Goal: Transaction & Acquisition: Purchase product/service

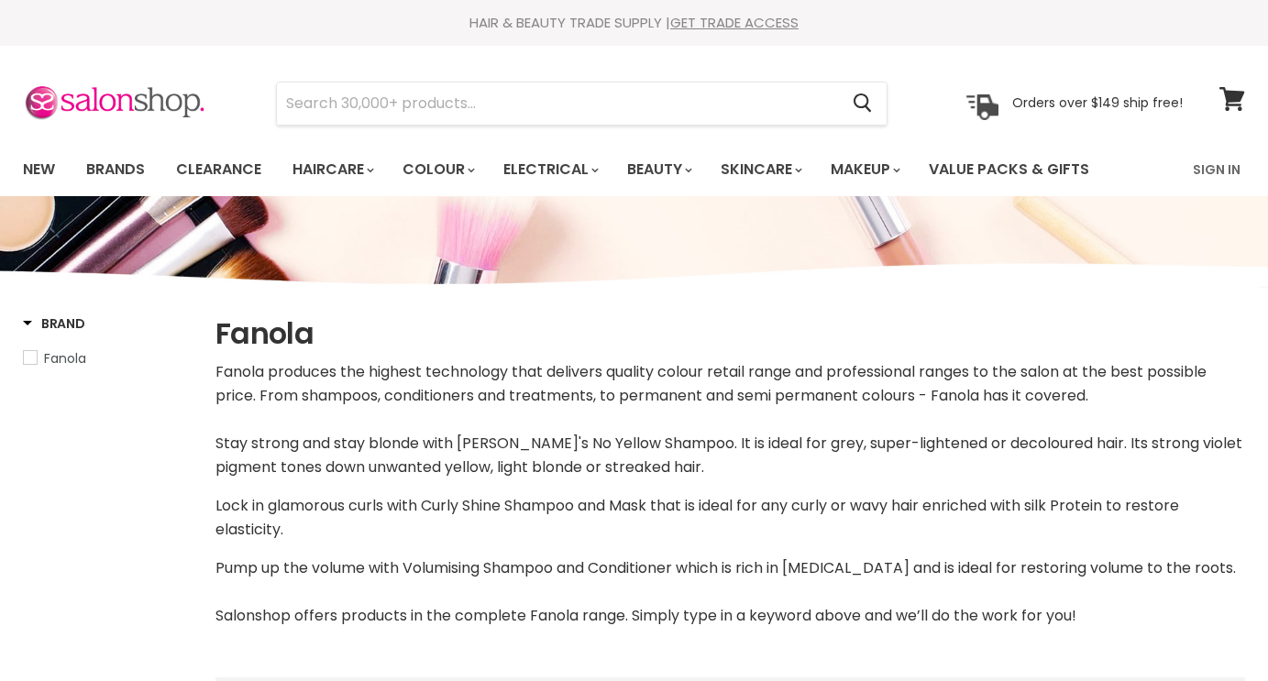
select select "manual"
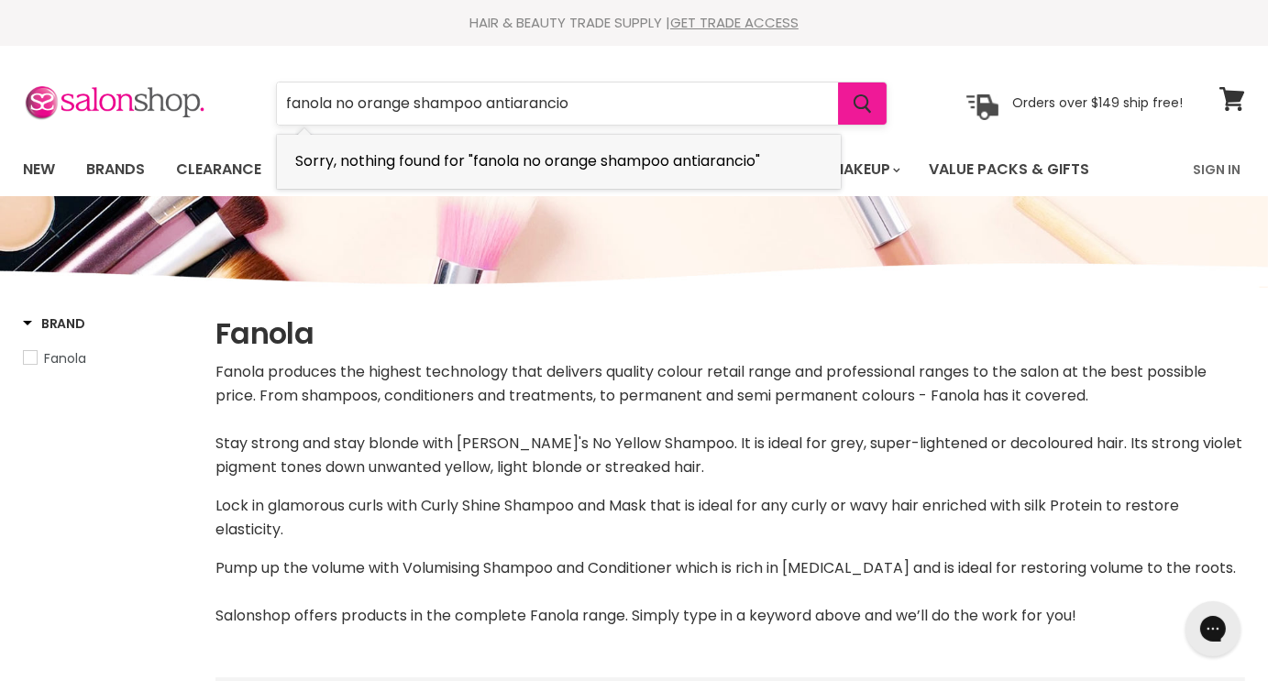
type input "fanola no orange shampoo antiarancio"
click at [867, 104] on icon "Search" at bounding box center [863, 103] width 18 height 19
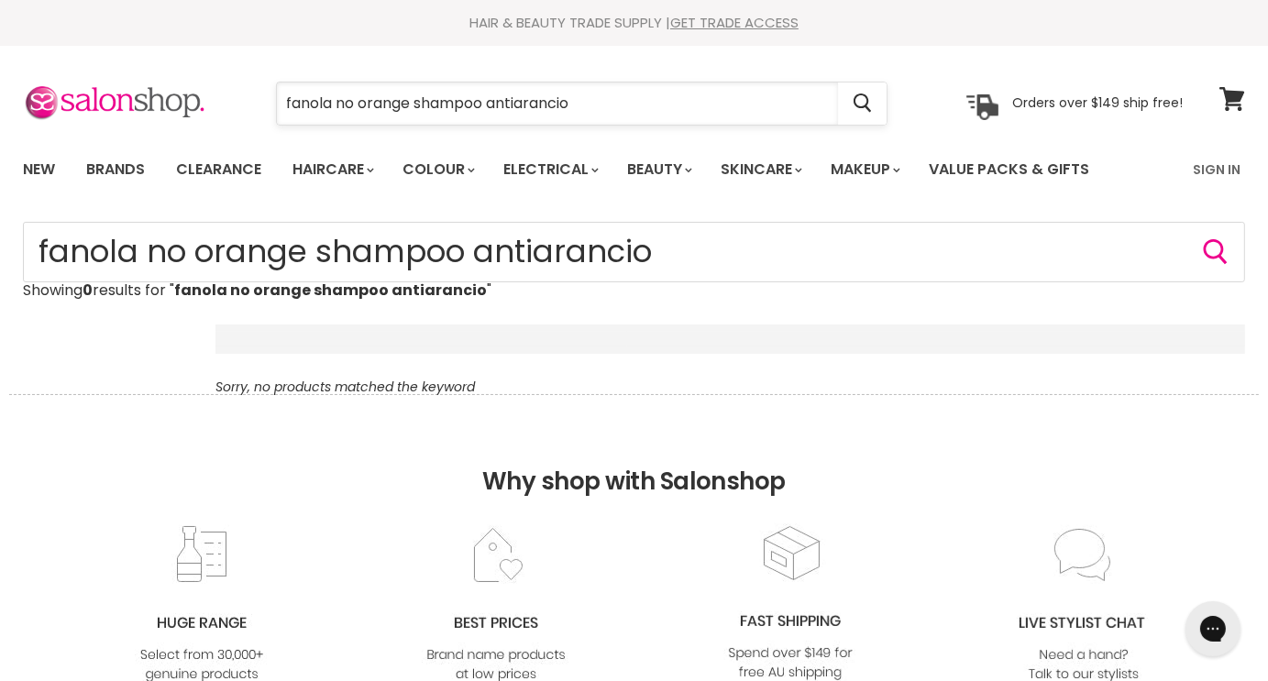
drag, startPoint x: 490, startPoint y: 98, endPoint x: 694, endPoint y: 109, distance: 204.8
click at [694, 109] on input "fanola no orange shampoo antiarancio" at bounding box center [557, 104] width 561 height 42
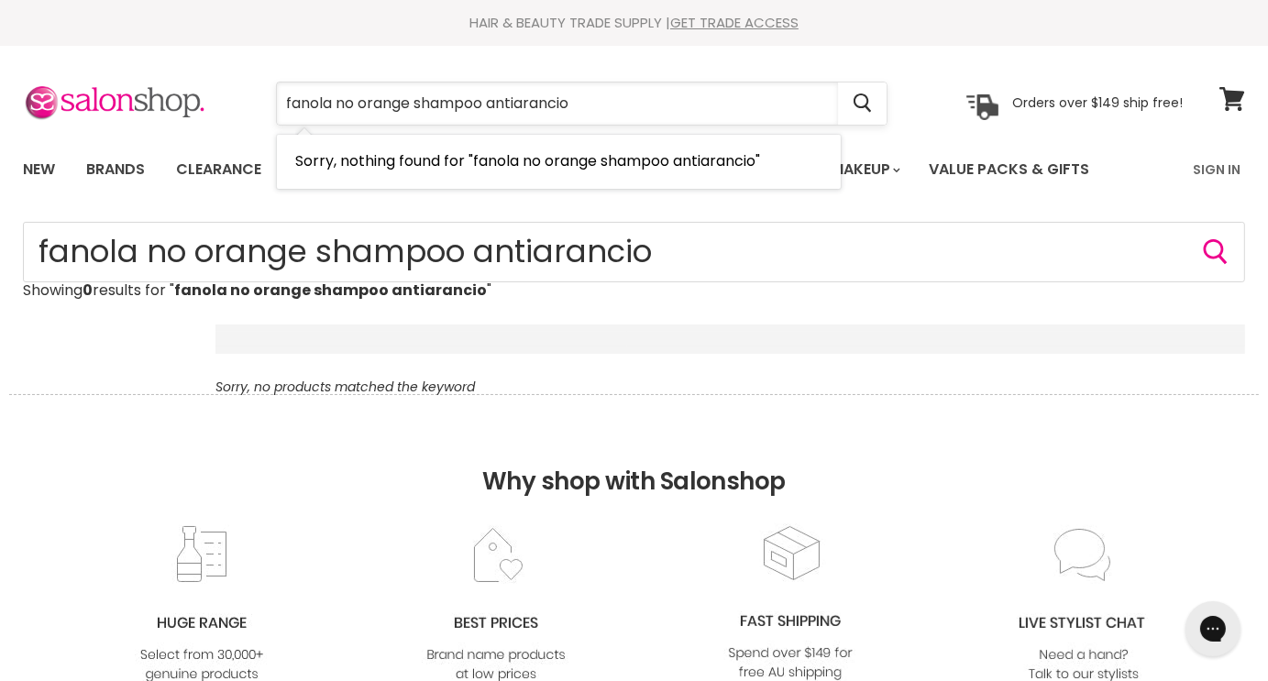
type input "fanola no orange shampoo"
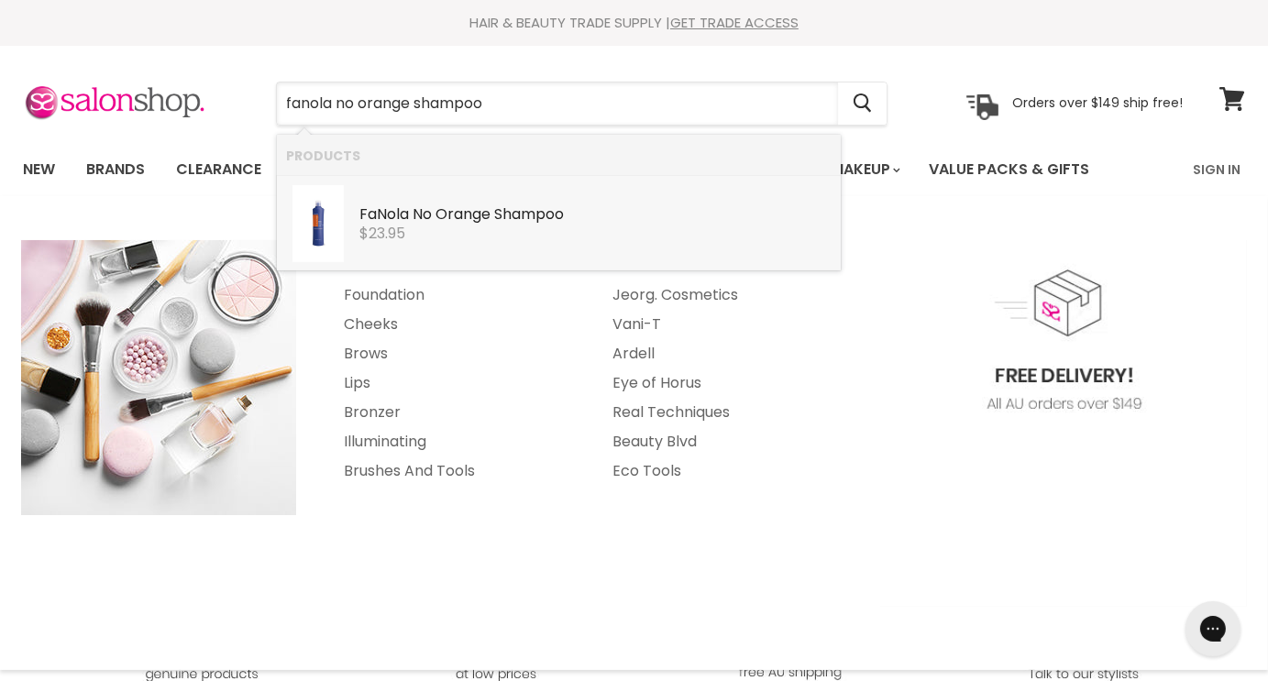
click at [576, 243] on link "Fa No la No Orange Shampoo Fanola $23.95" at bounding box center [559, 223] width 546 height 77
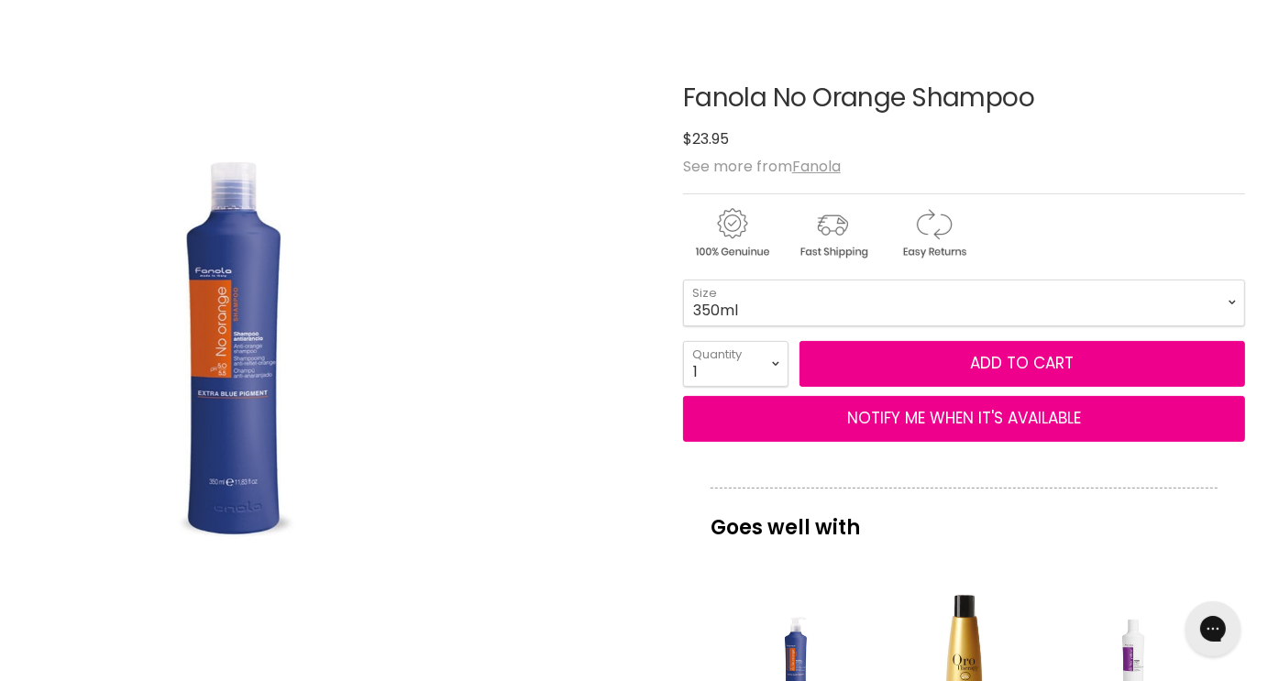
click at [259, 360] on img "Fanola No Orange Shampoo image. Click or Scroll to Zoom." at bounding box center [232, 352] width 420 height 629
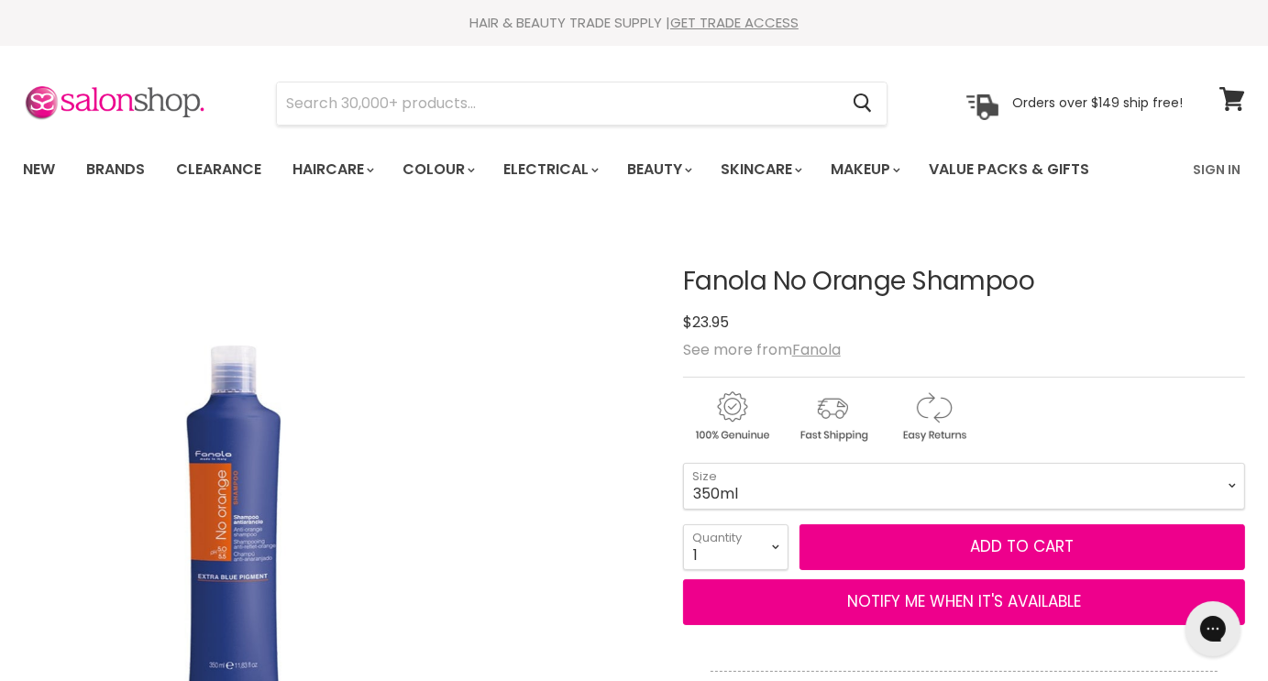
click at [237, 526] on img "Fanola No Orange Shampoo image. Click or Scroll to Zoom." at bounding box center [232, 535] width 420 height 629
click at [270, 551] on img "Fanola No Orange Shampoo image. Click or Scroll to Zoom." at bounding box center [232, 535] width 420 height 629
click at [237, 560] on img "Fanola No Orange Shampoo image. Click or Scroll to Zoom." at bounding box center [232, 535] width 420 height 629
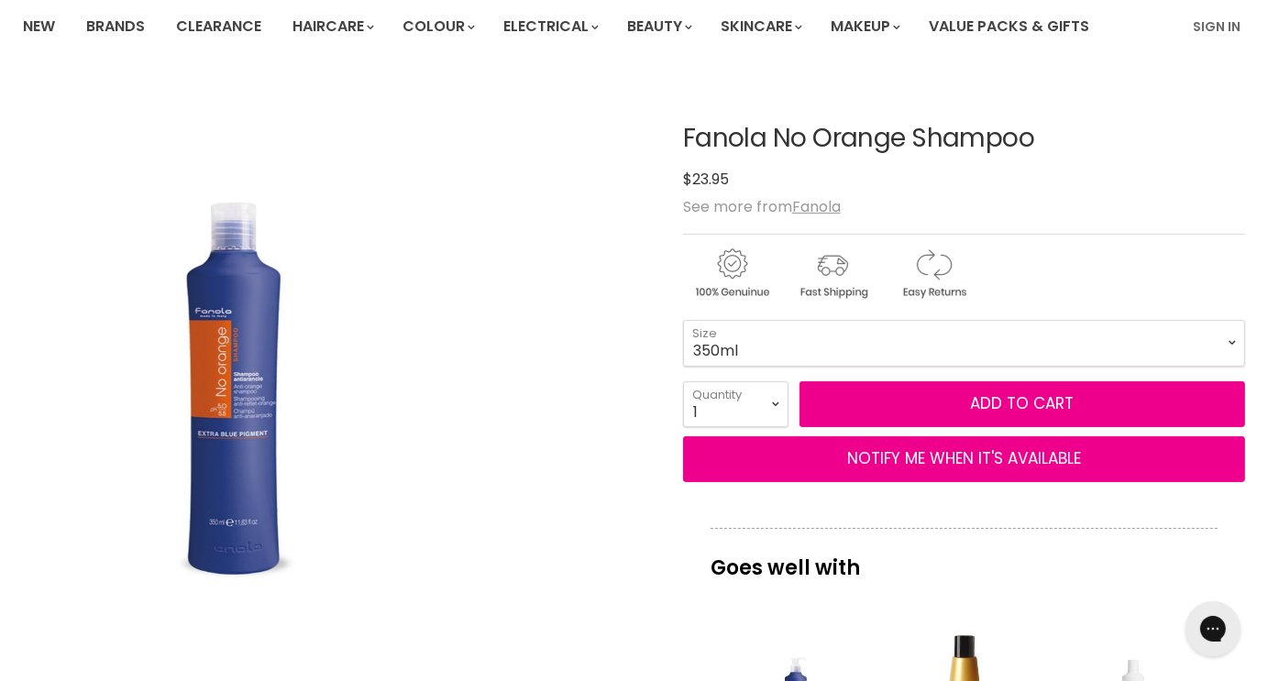
scroll to position [183, 0]
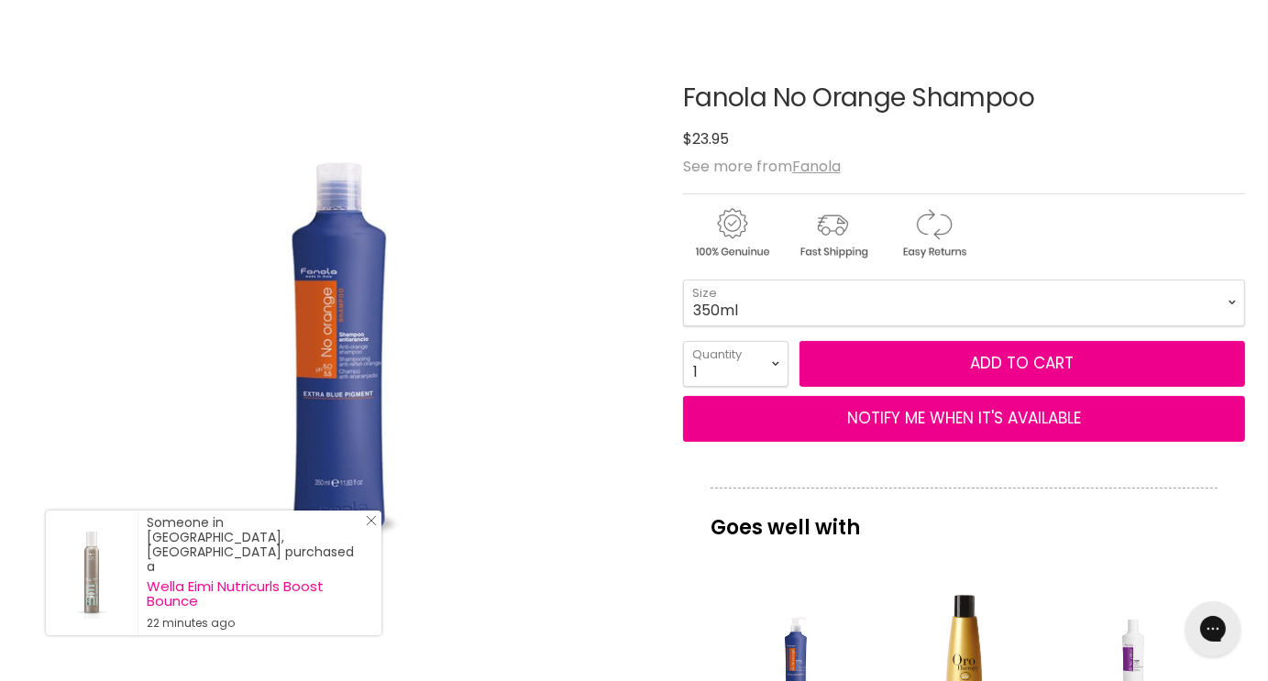
click at [372, 526] on icon "Close Icon" at bounding box center [371, 520] width 11 height 11
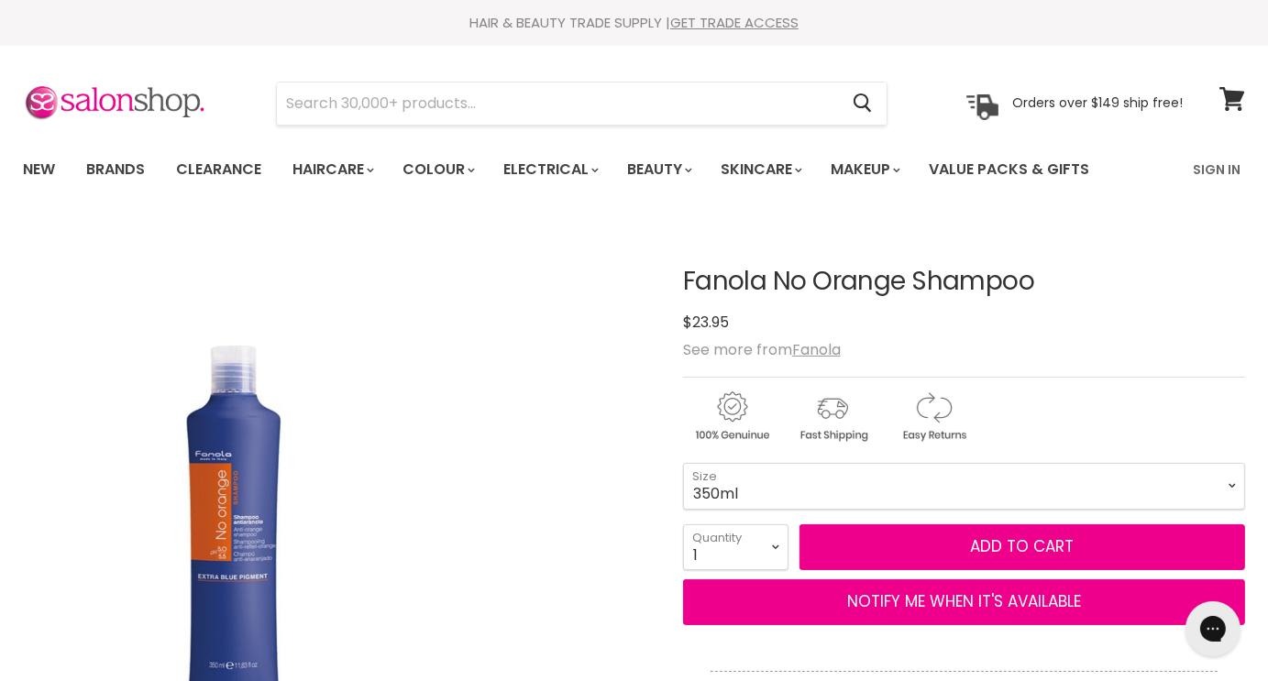
scroll to position [0, 0]
click at [281, 533] on img "Fanola No Orange Shampoo image. Click or Scroll to Zoom." at bounding box center [232, 535] width 420 height 629
click at [260, 536] on img "Fanola No Orange Shampoo image. Click or Scroll to Zoom." at bounding box center [232, 535] width 420 height 629
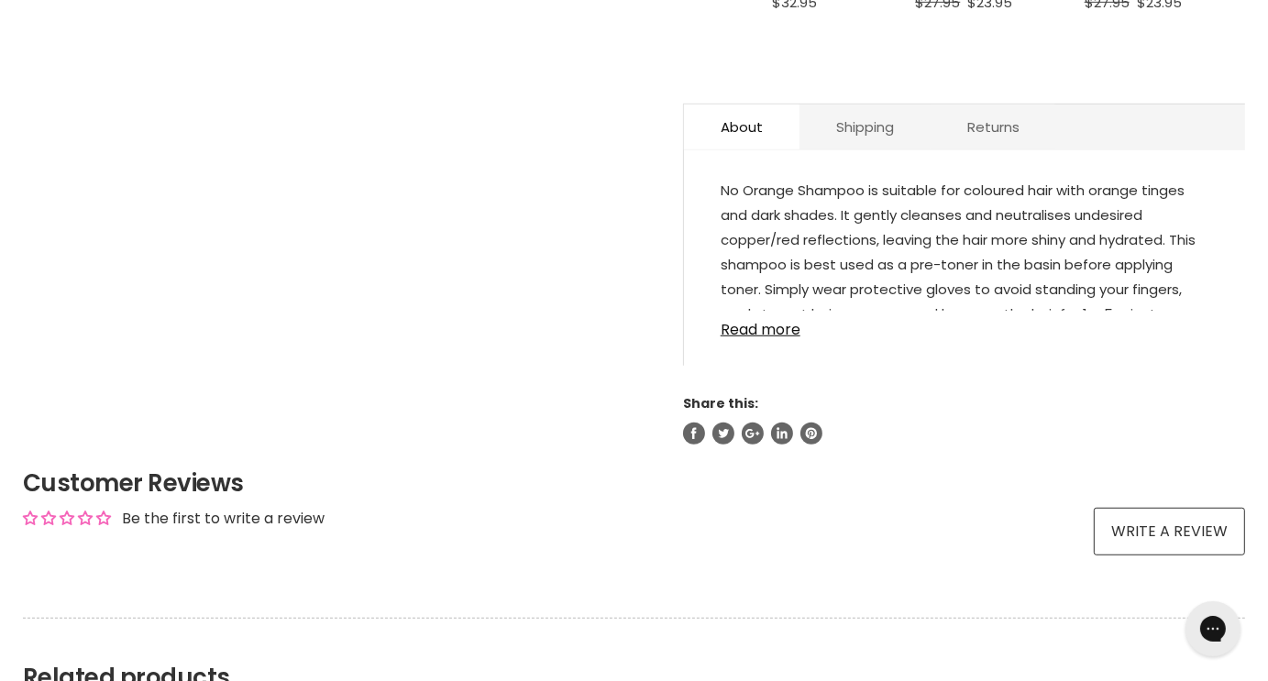
scroll to position [1009, 0]
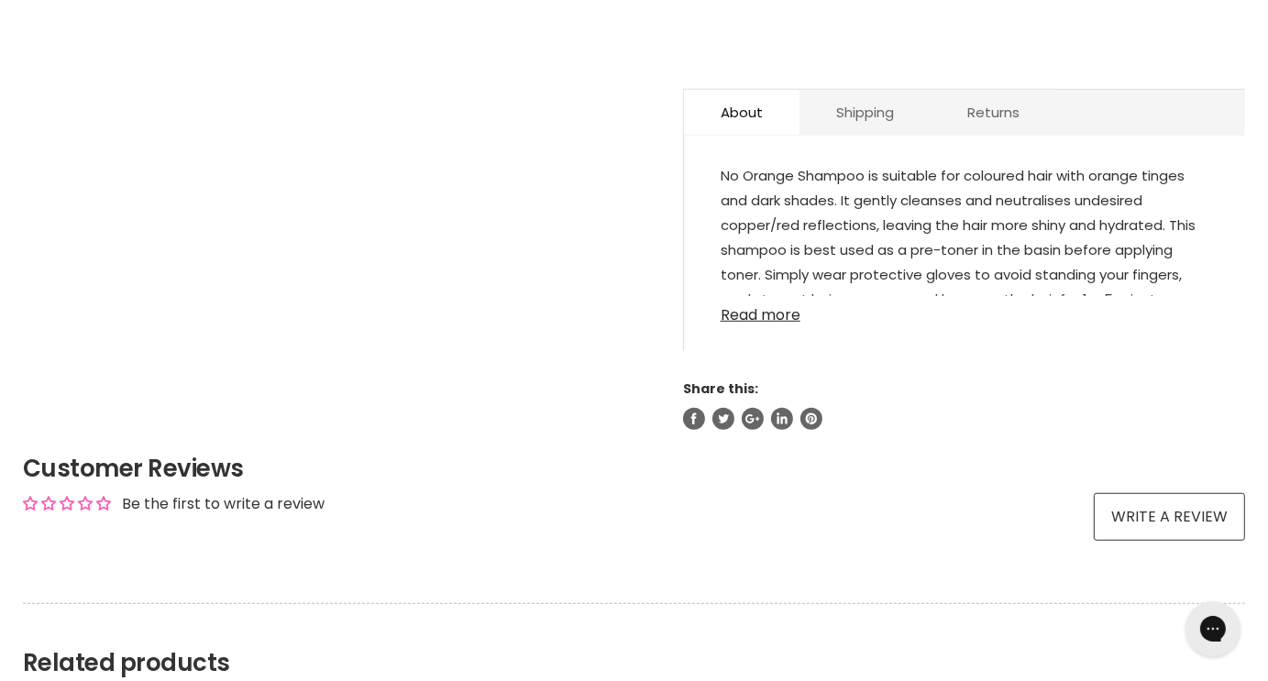
click at [790, 318] on link "Read more" at bounding box center [965, 310] width 488 height 28
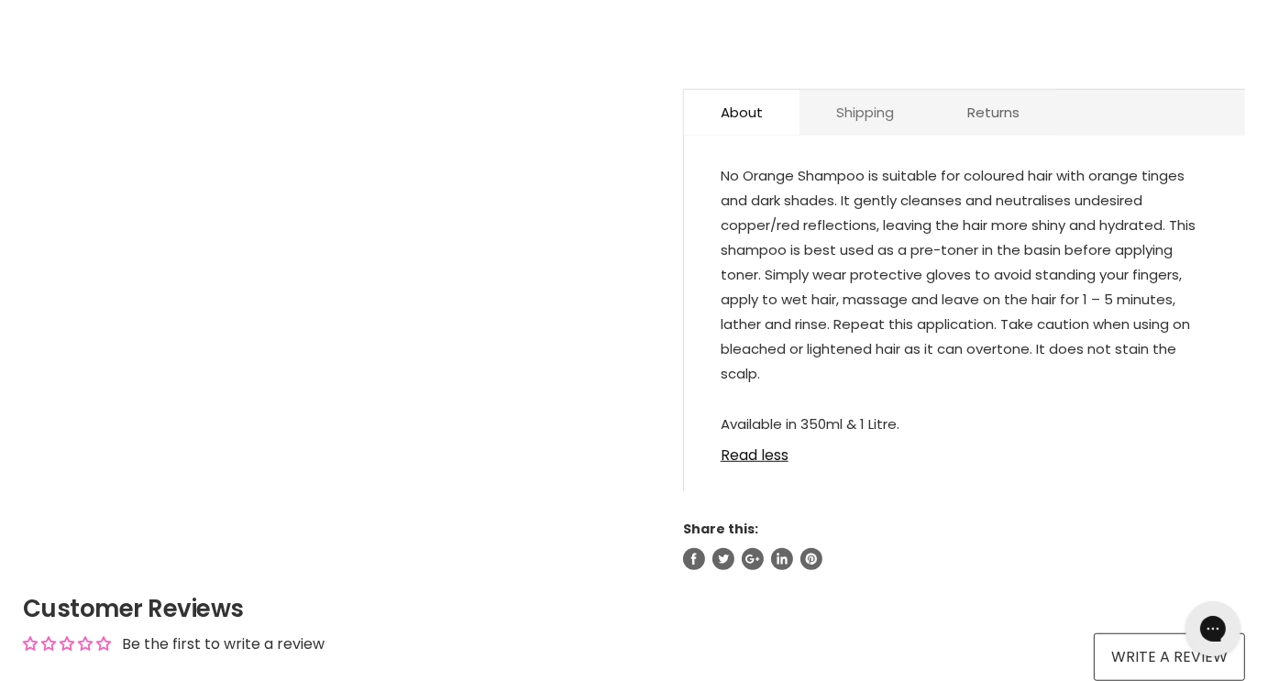
click at [889, 113] on link "Shipping" at bounding box center [865, 112] width 131 height 45
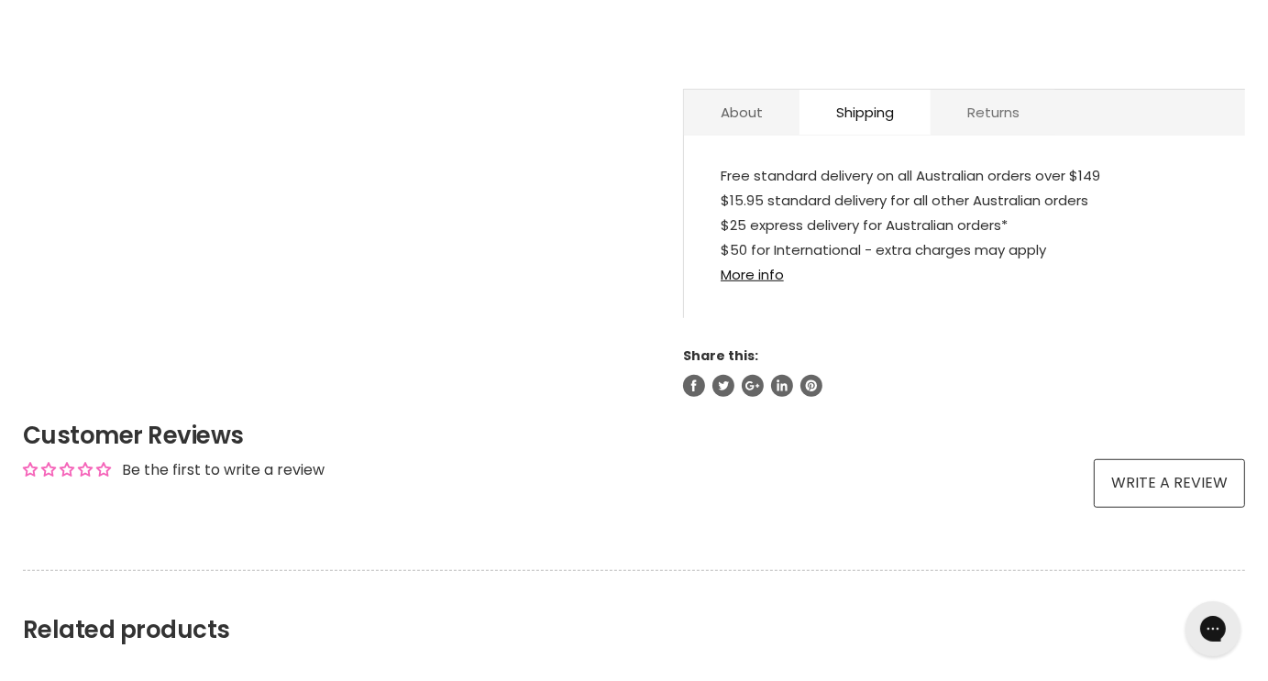
click at [959, 116] on link "Returns" at bounding box center [994, 112] width 126 height 45
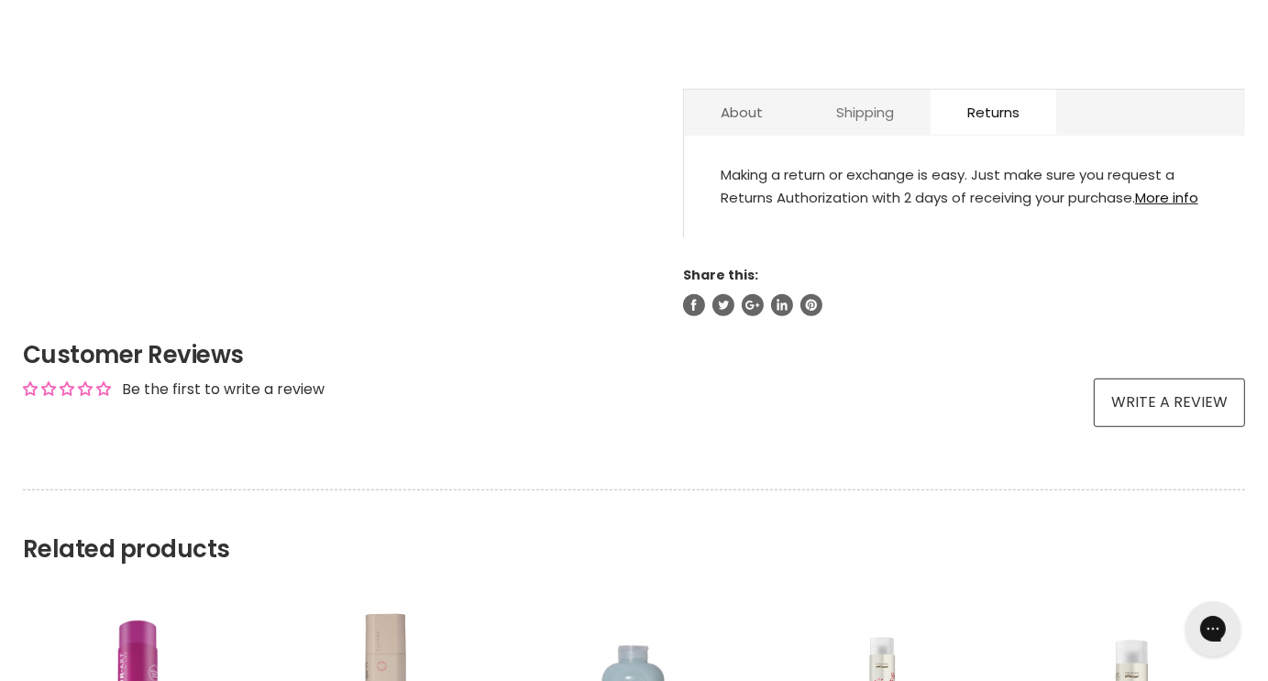
click at [891, 116] on link "Shipping" at bounding box center [865, 112] width 131 height 45
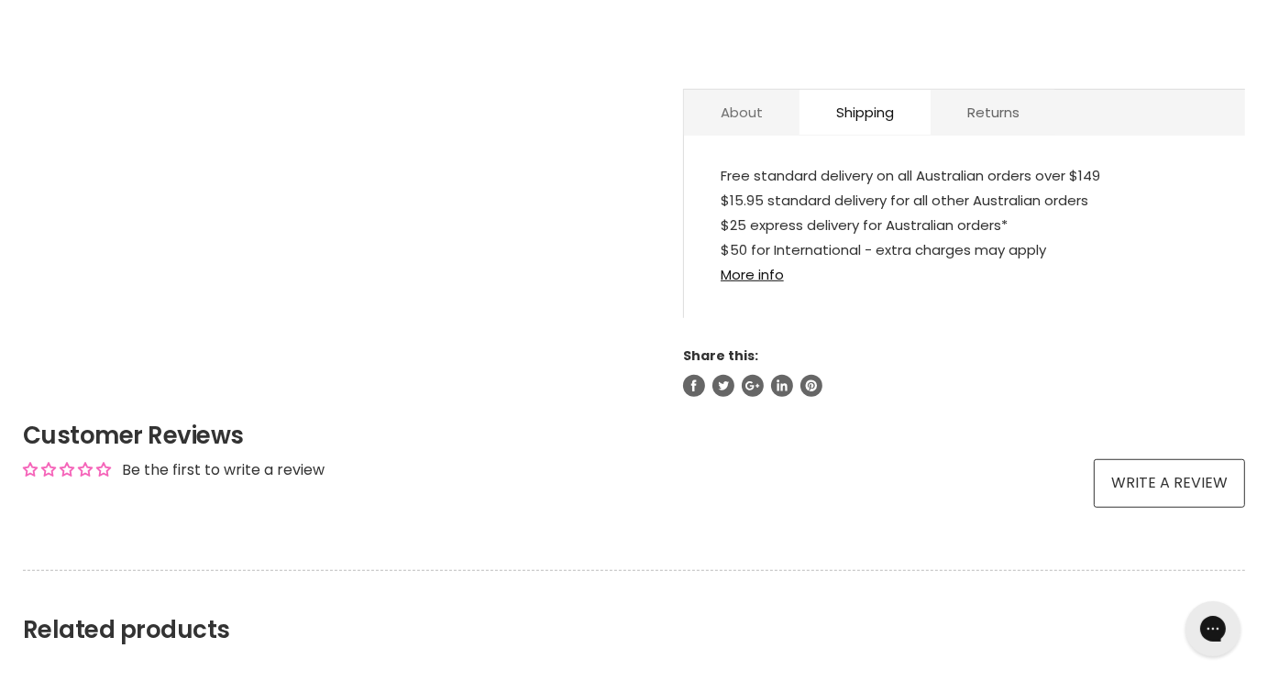
click at [751, 127] on link "About" at bounding box center [742, 112] width 116 height 45
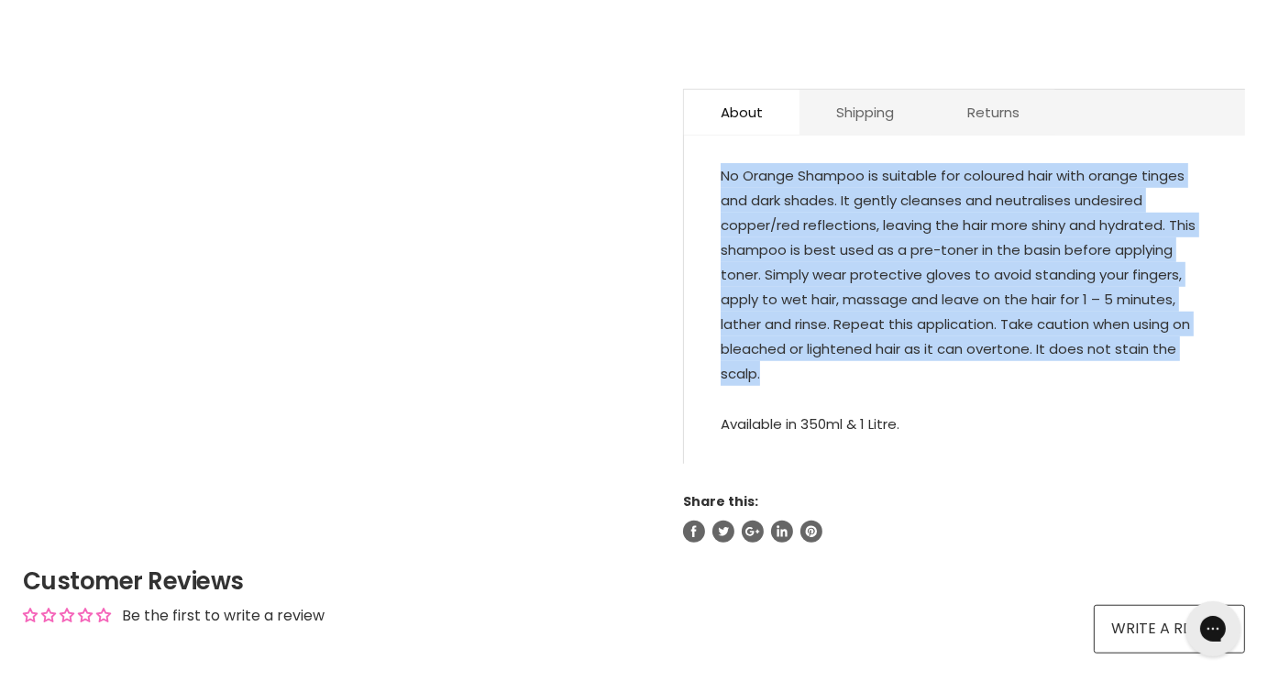
drag, startPoint x: 712, startPoint y: 164, endPoint x: 1190, endPoint y: 384, distance: 526.8
click at [1190, 384] on div "No Orange Shampoo is suitable for coloured hair with orange tinges and dark sha…" at bounding box center [964, 309] width 561 height 310
copy p "No Orange Shampoo is suitable for coloured hair with orange tinges and dark sha…"
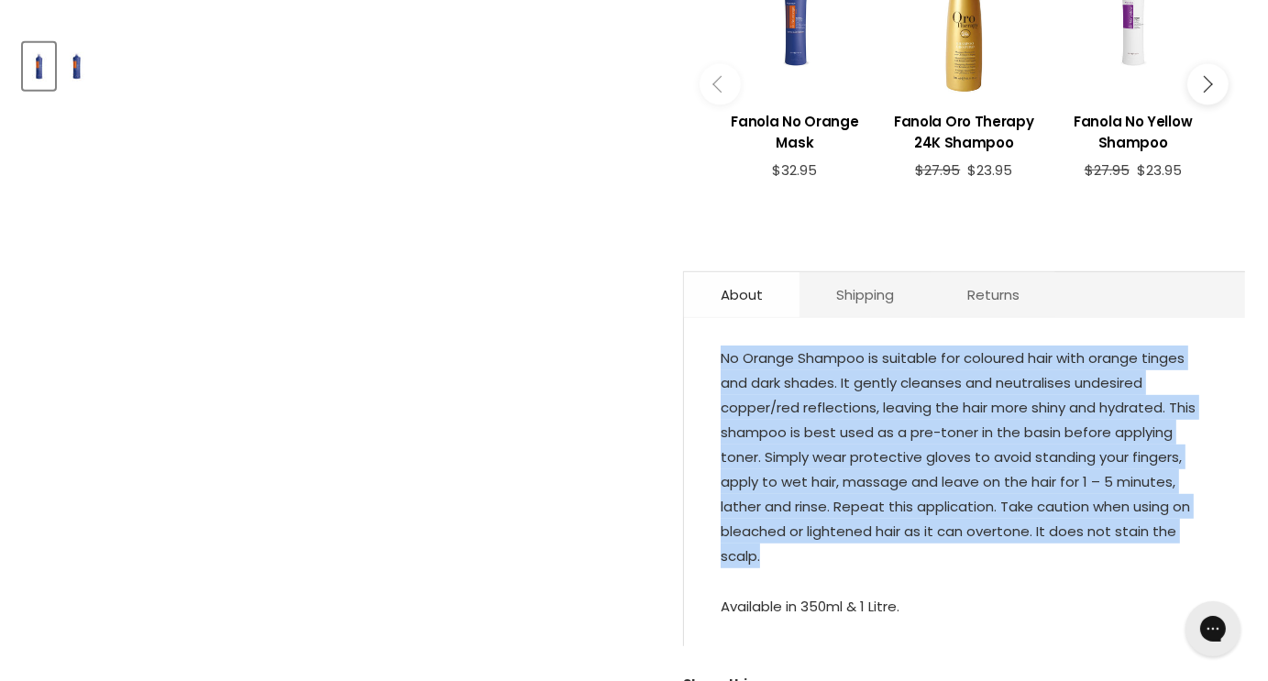
scroll to position [825, 0]
click at [885, 289] on link "Shipping" at bounding box center [865, 295] width 131 height 45
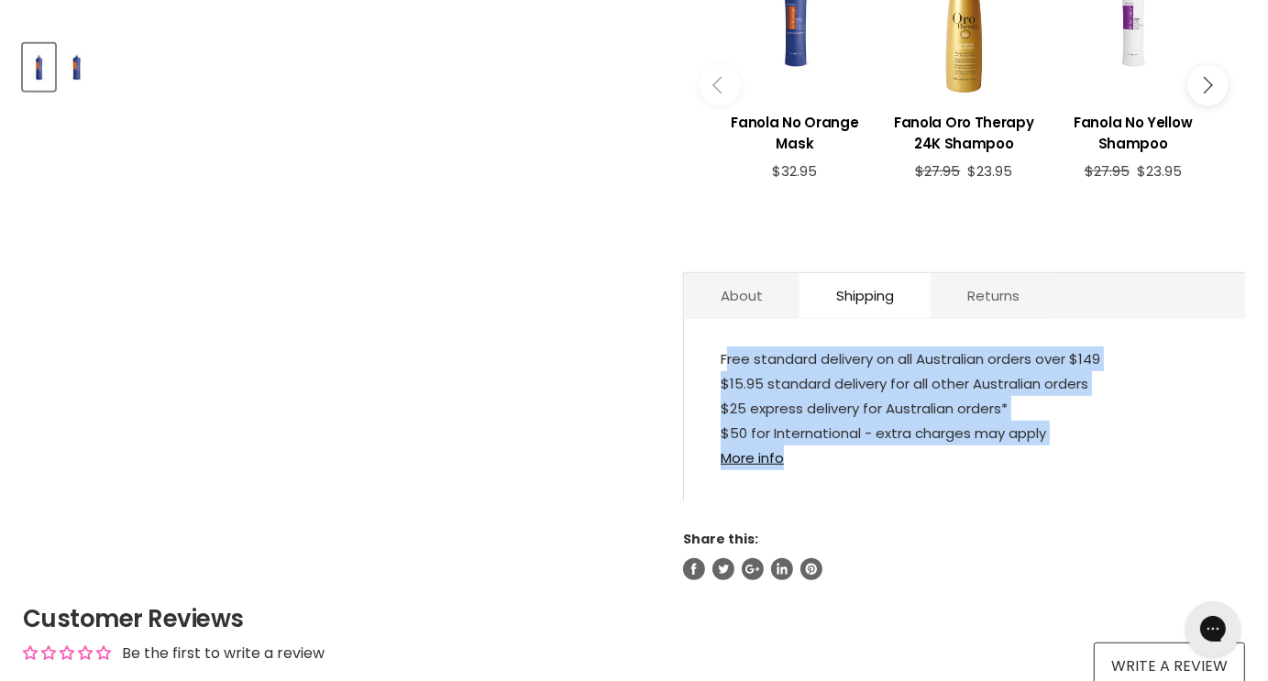
drag, startPoint x: 722, startPoint y: 355, endPoint x: 1085, endPoint y: 487, distance: 386.4
click at [1085, 487] on div "Free standard delivery on all Australian orders over $149 $15.95 standard deliv…" at bounding box center [964, 419] width 561 height 164
click at [761, 457] on link "More info" at bounding box center [752, 457] width 63 height 19
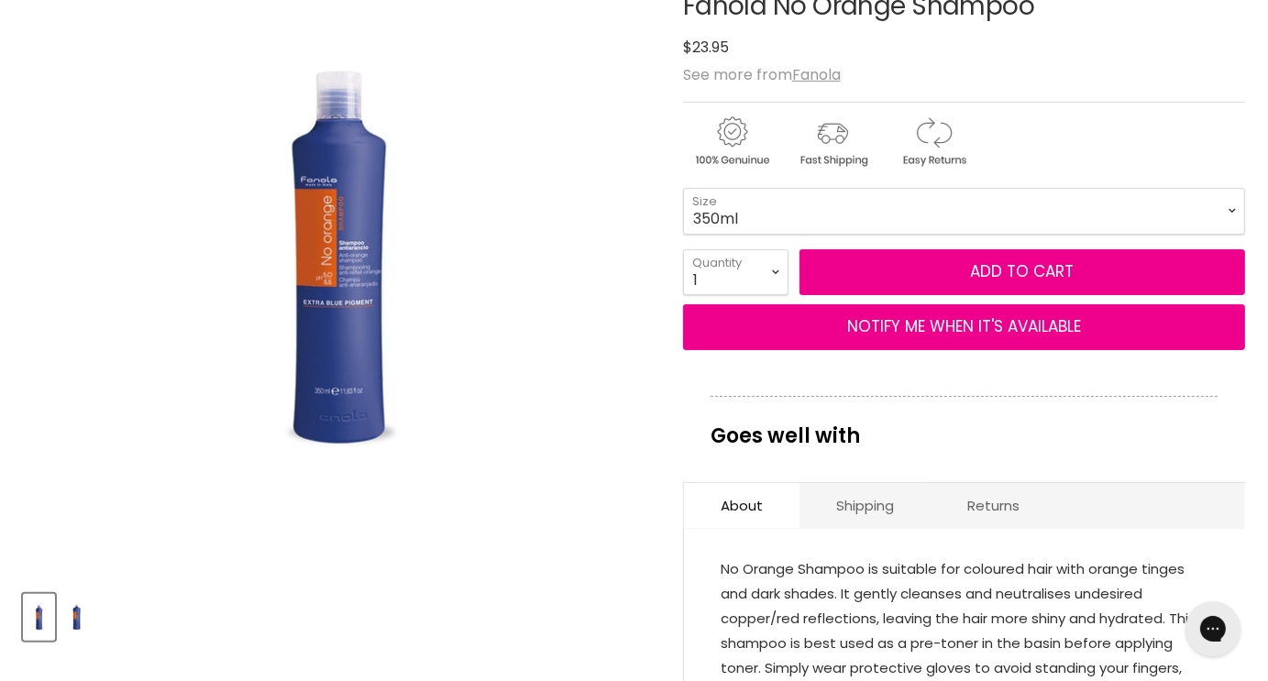
click at [67, 619] on img "Product thumbnails" at bounding box center [76, 617] width 28 height 43
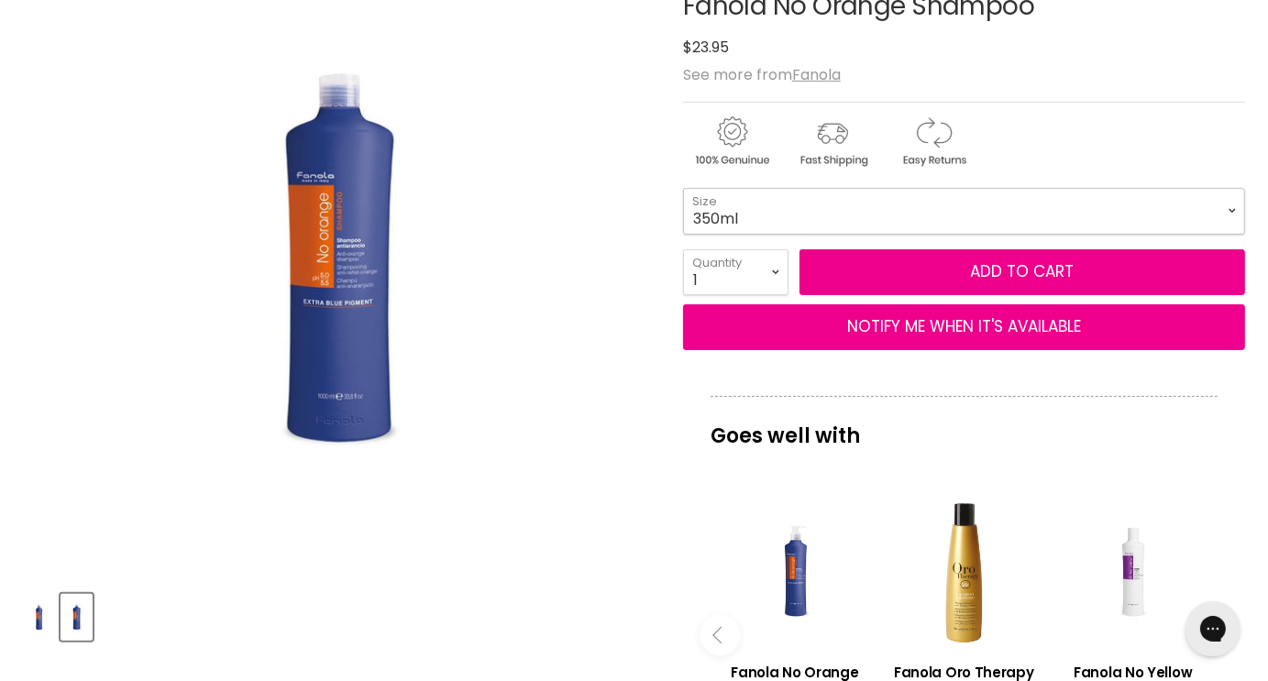
click at [1213, 216] on select "350ml 1 Litre" at bounding box center [964, 211] width 562 height 46
click at [683, 188] on select "350ml 1 Litre" at bounding box center [964, 211] width 562 height 46
click at [1144, 212] on select "350ml 1 Litre" at bounding box center [964, 211] width 562 height 46
click at [683, 188] on select "350ml 1 Litre" at bounding box center [964, 211] width 562 height 46
click at [1139, 221] on select "350ml 1 Litre" at bounding box center [964, 211] width 562 height 46
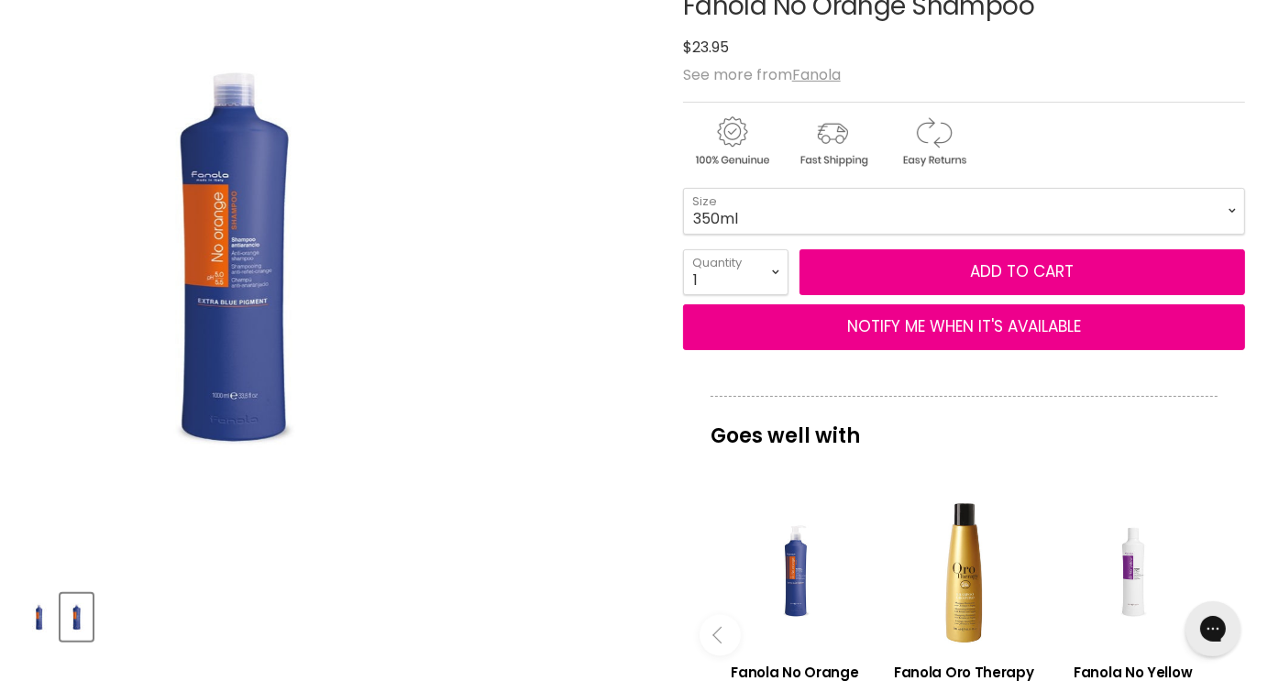
click at [248, 283] on img "Fanola No Orange Shampoo image. Click or Scroll to Zoom." at bounding box center [232, 260] width 420 height 629
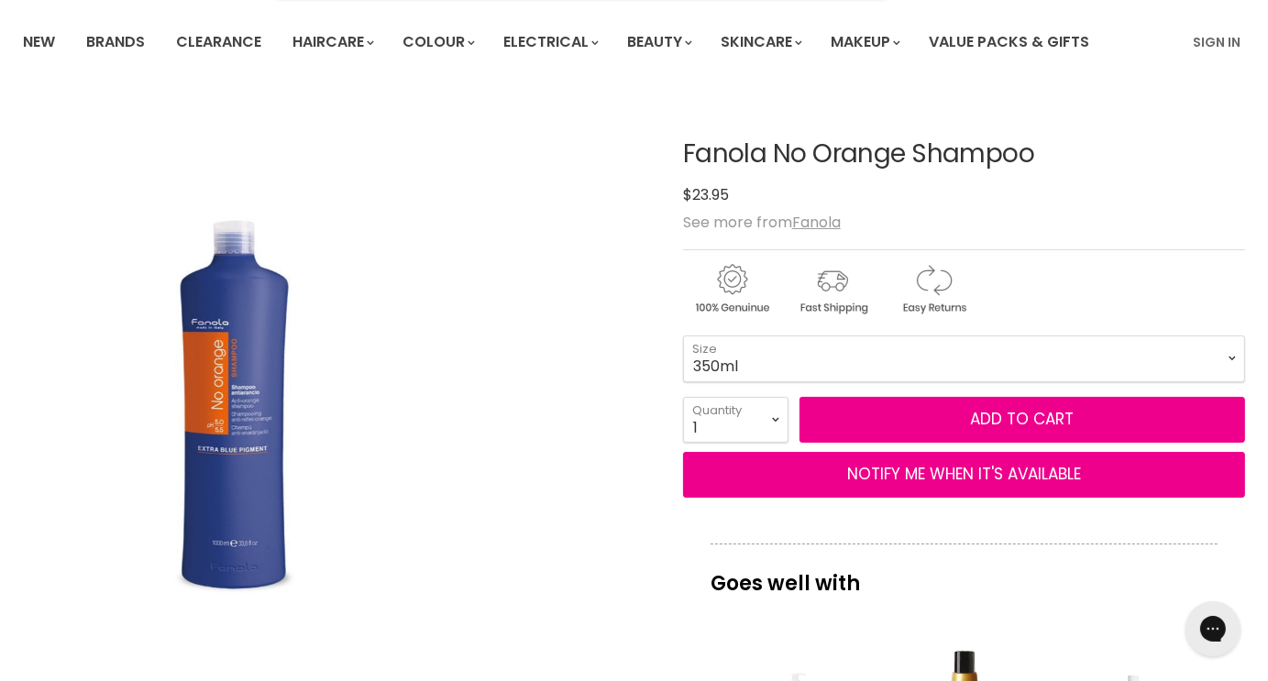
scroll to position [183, 0]
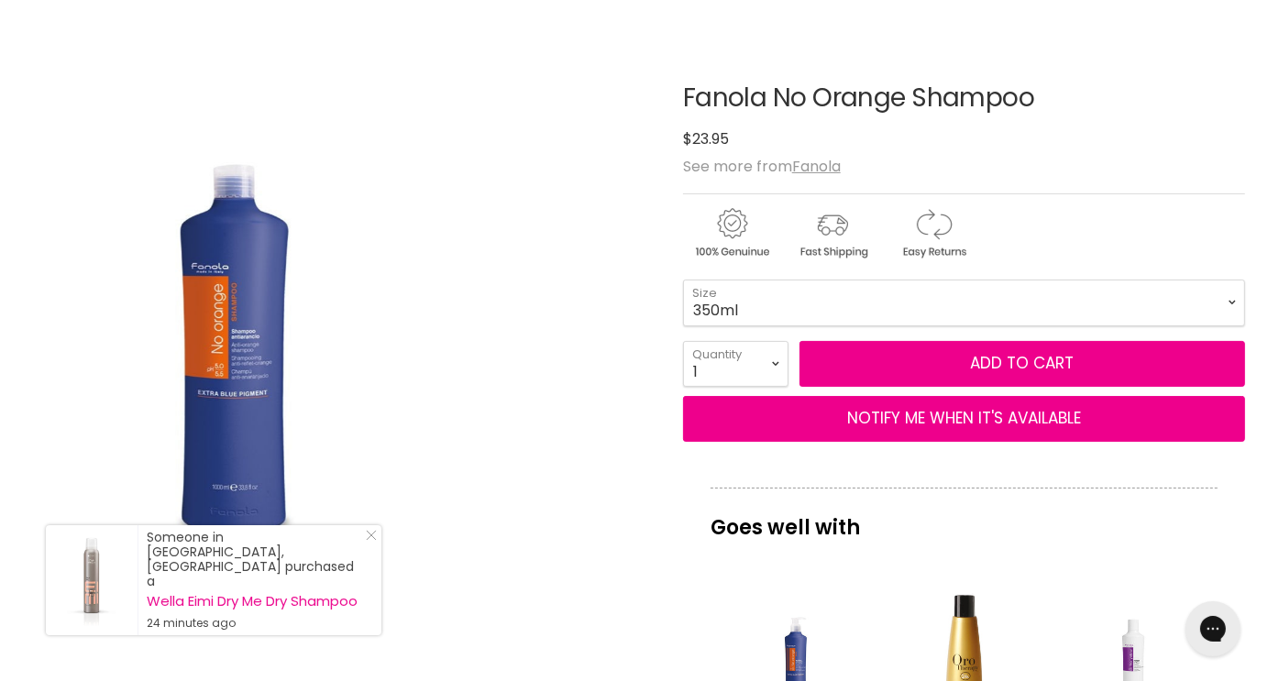
drag, startPoint x: 370, startPoint y: 551, endPoint x: 493, endPoint y: 534, distance: 125.0
click at [370, 541] on icon "Close Icon" at bounding box center [371, 535] width 11 height 11
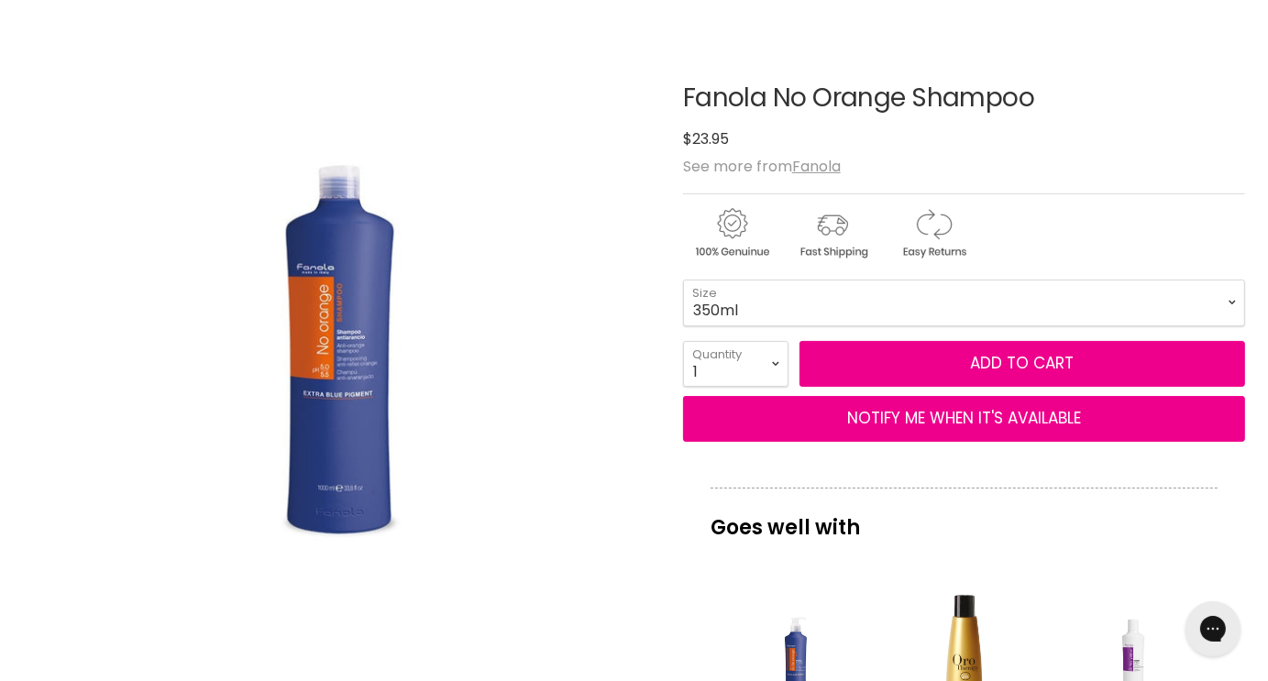
click at [844, 239] on img "Main content" at bounding box center [832, 233] width 97 height 56
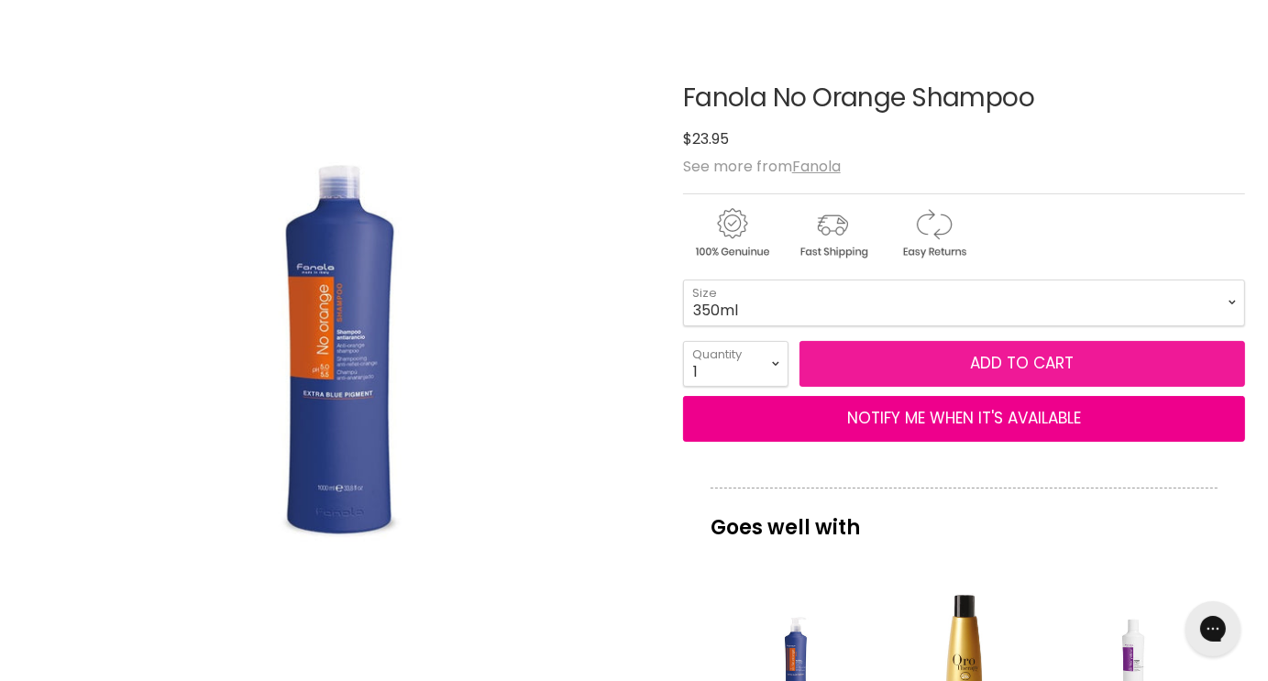
click at [1066, 363] on span "Add to cart" at bounding box center [1022, 363] width 104 height 22
click at [926, 357] on button "Add to cart" at bounding box center [1023, 364] width 446 height 46
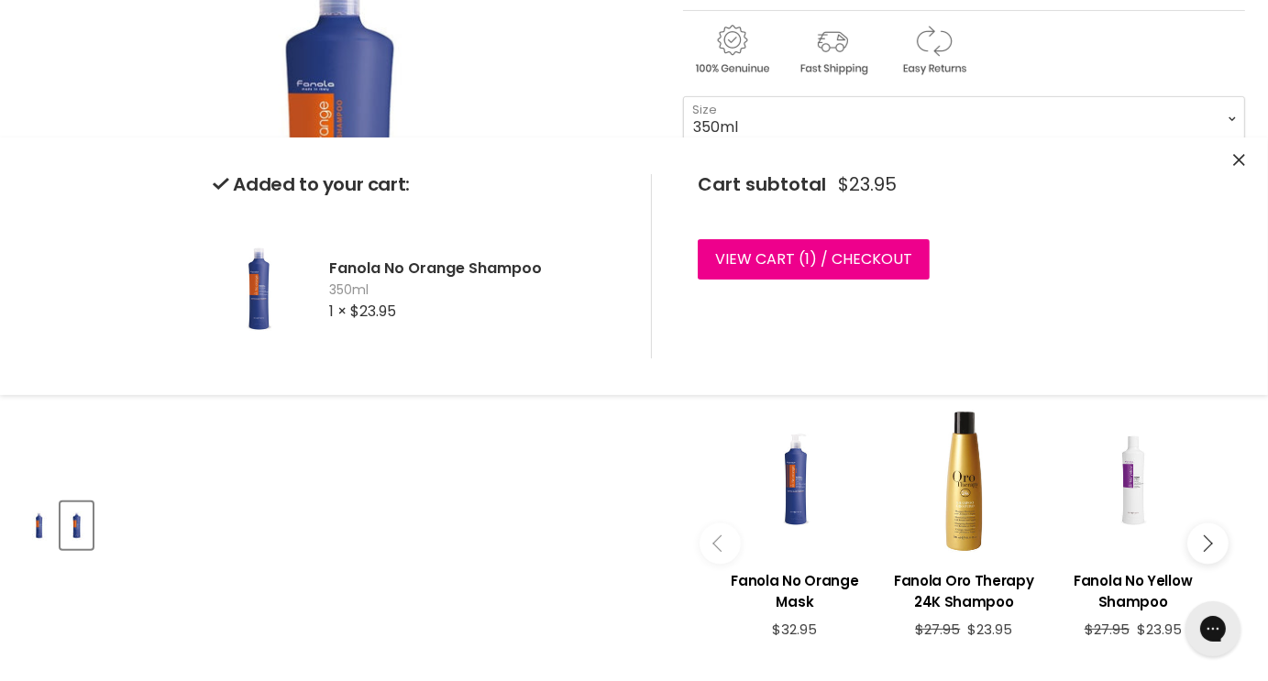
scroll to position [0, 0]
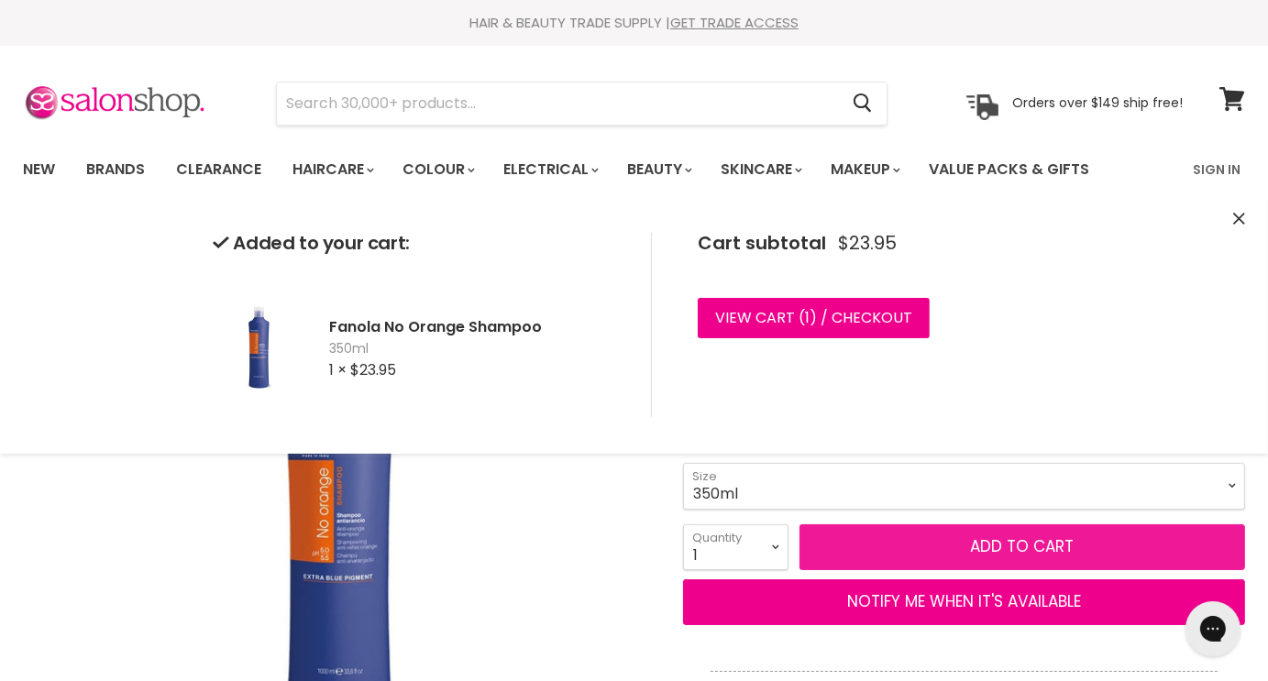
click at [922, 541] on button "Add to cart" at bounding box center [1023, 548] width 446 height 46
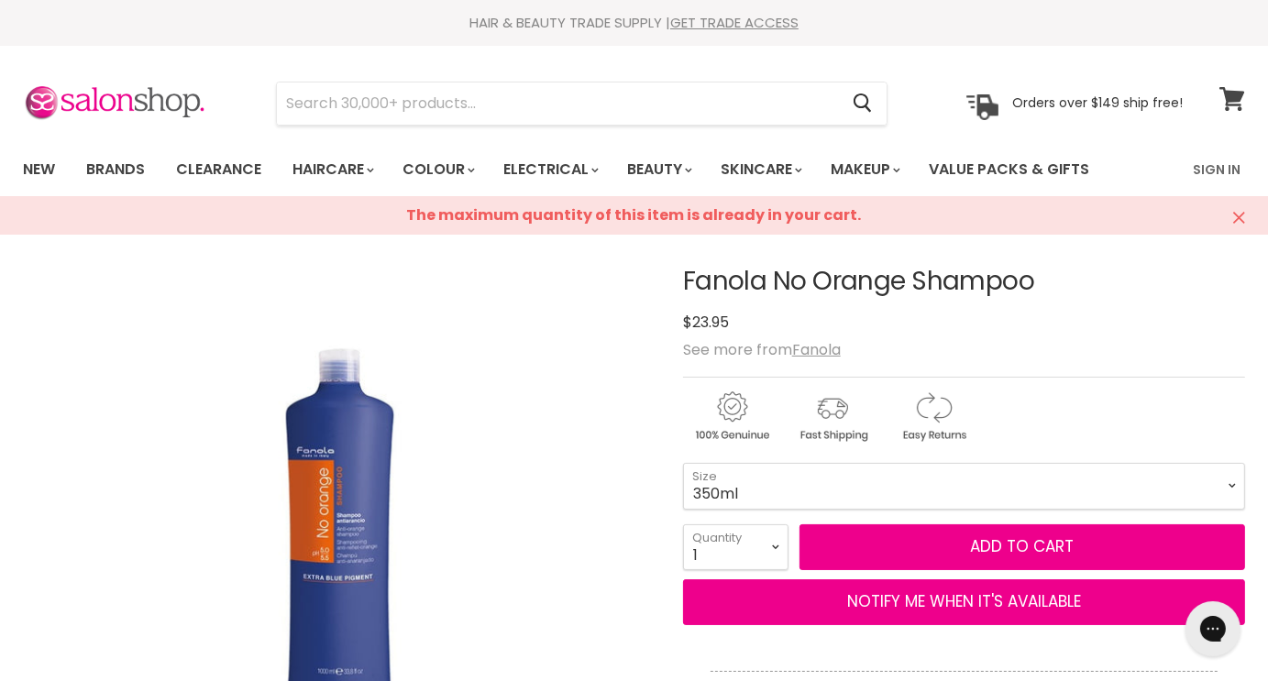
click at [1221, 94] on icon at bounding box center [1233, 99] width 26 height 24
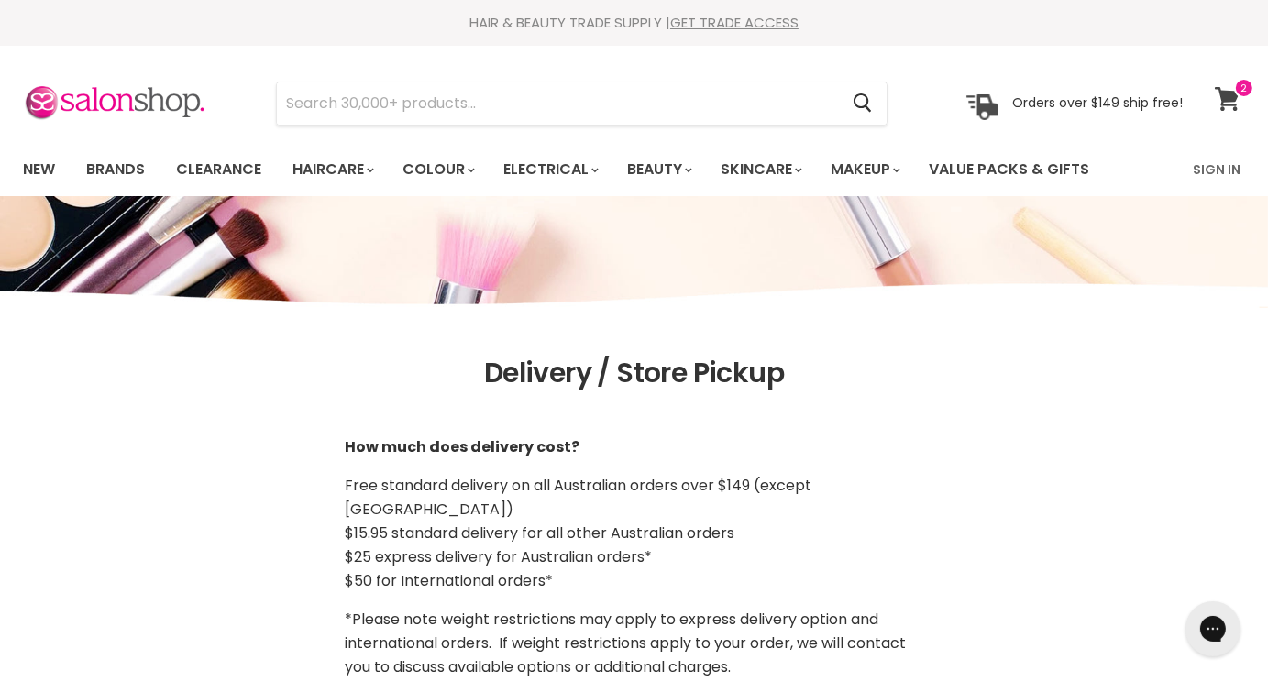
click at [1245, 83] on span at bounding box center [1244, 88] width 20 height 20
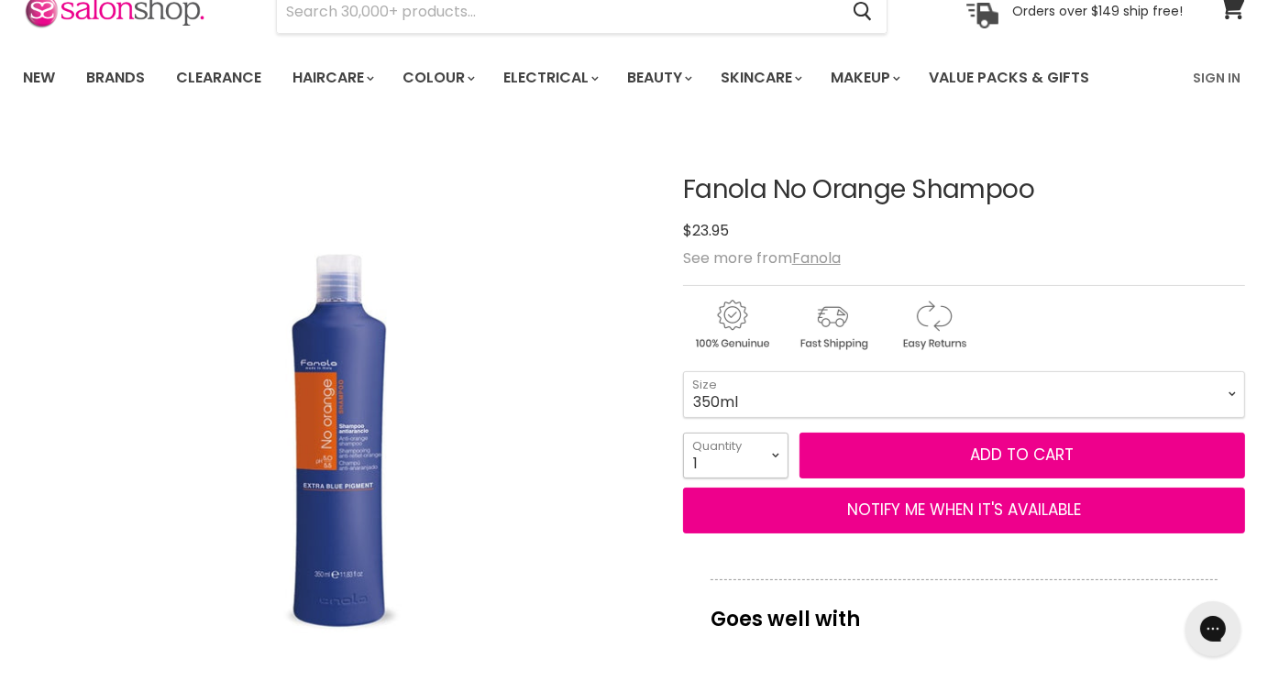
click at [782, 465] on select "1 2 3 4 5 6 7 8 9 10+" at bounding box center [735, 456] width 105 height 46
select select "4"
click at [683, 433] on select "1 2 3 4 5 6 7 8 9 10+" at bounding box center [735, 456] width 105 height 46
type input "4"
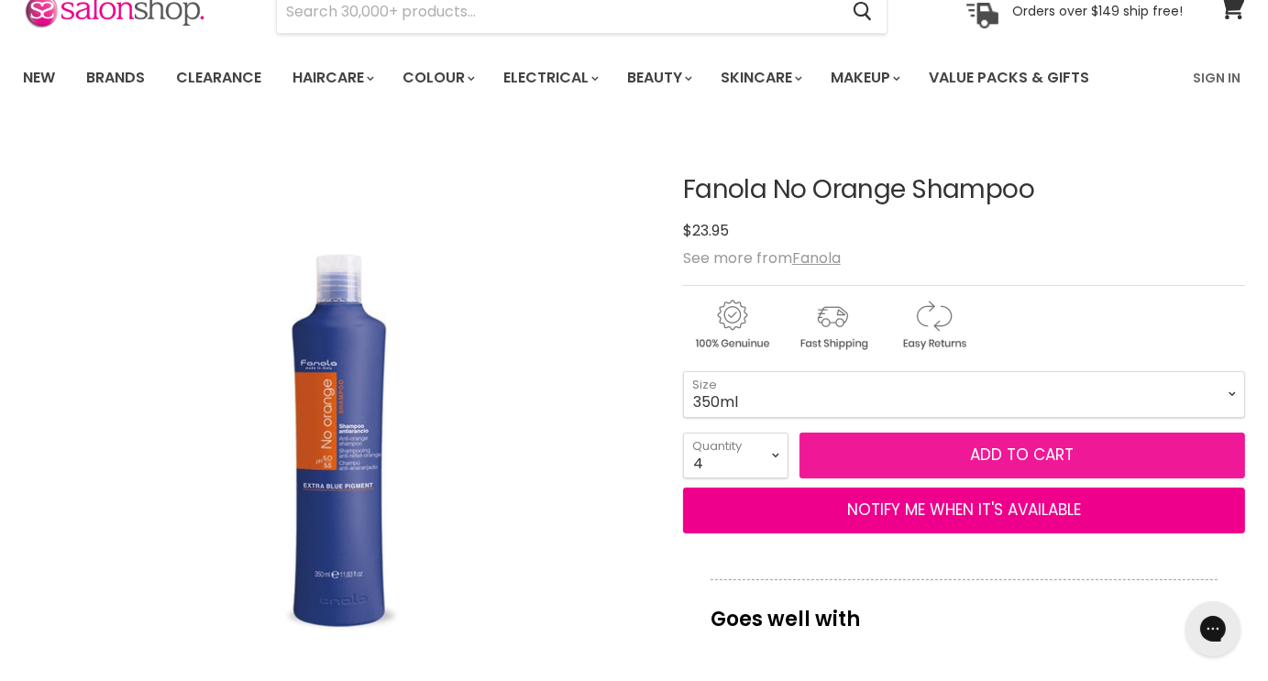
click at [996, 454] on span "Add to cart" at bounding box center [1022, 455] width 104 height 22
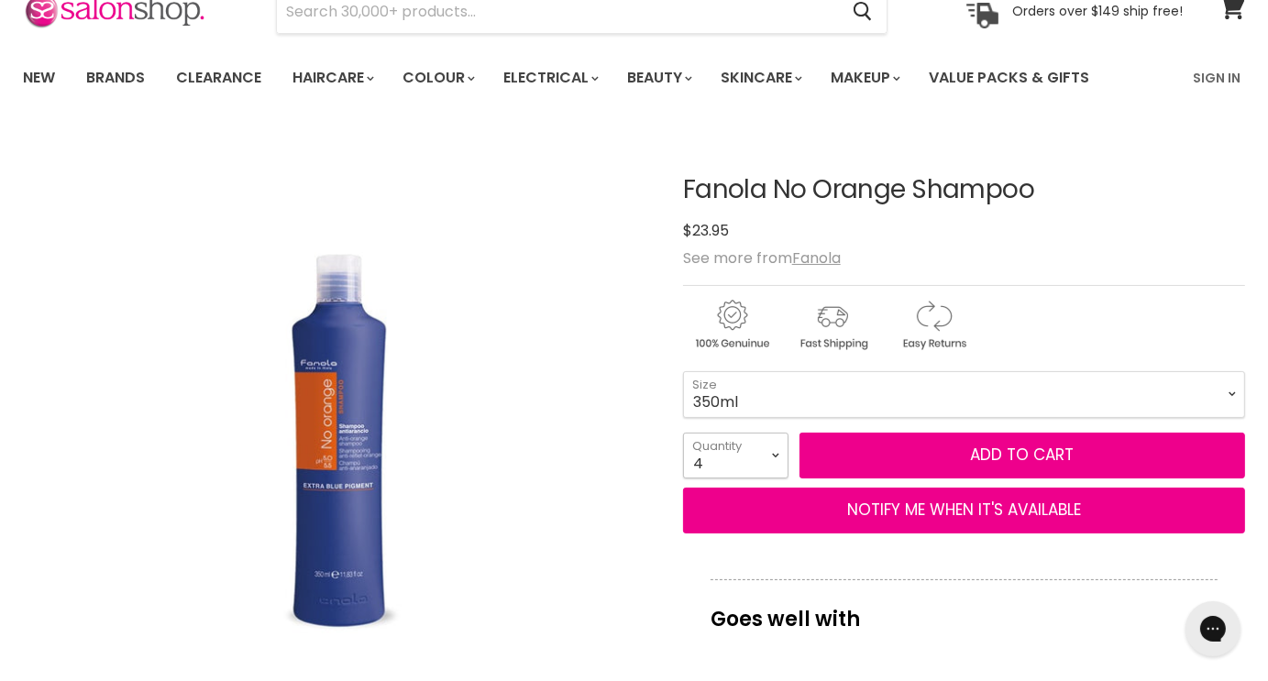
click at [771, 454] on select "1 2 3 4 5 6 7 8 9 10+" at bounding box center [735, 456] width 105 height 46
click at [683, 433] on select "1 2 3 4 5 6 7 8 9 10+" at bounding box center [735, 456] width 105 height 46
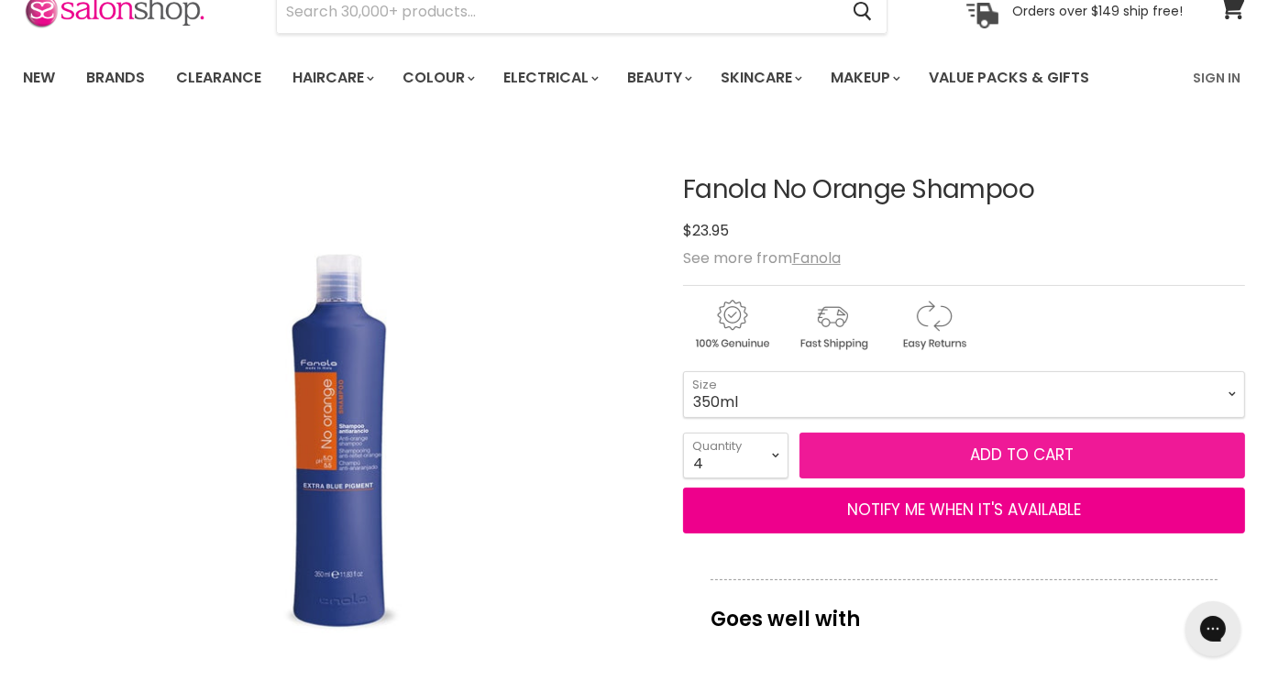
click at [875, 461] on button "Add to cart" at bounding box center [1023, 456] width 446 height 46
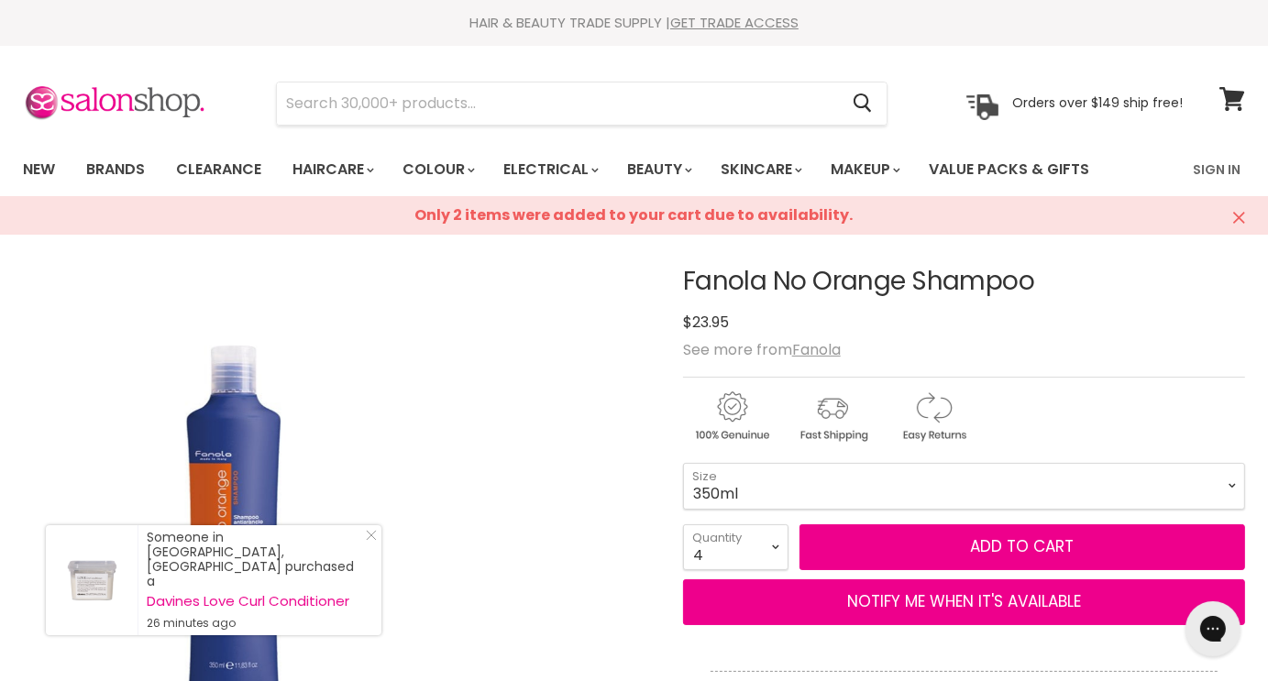
click at [569, 311] on div "Click or scroll to zoom Tap or pinch to zoom" at bounding box center [337, 536] width 629 height 629
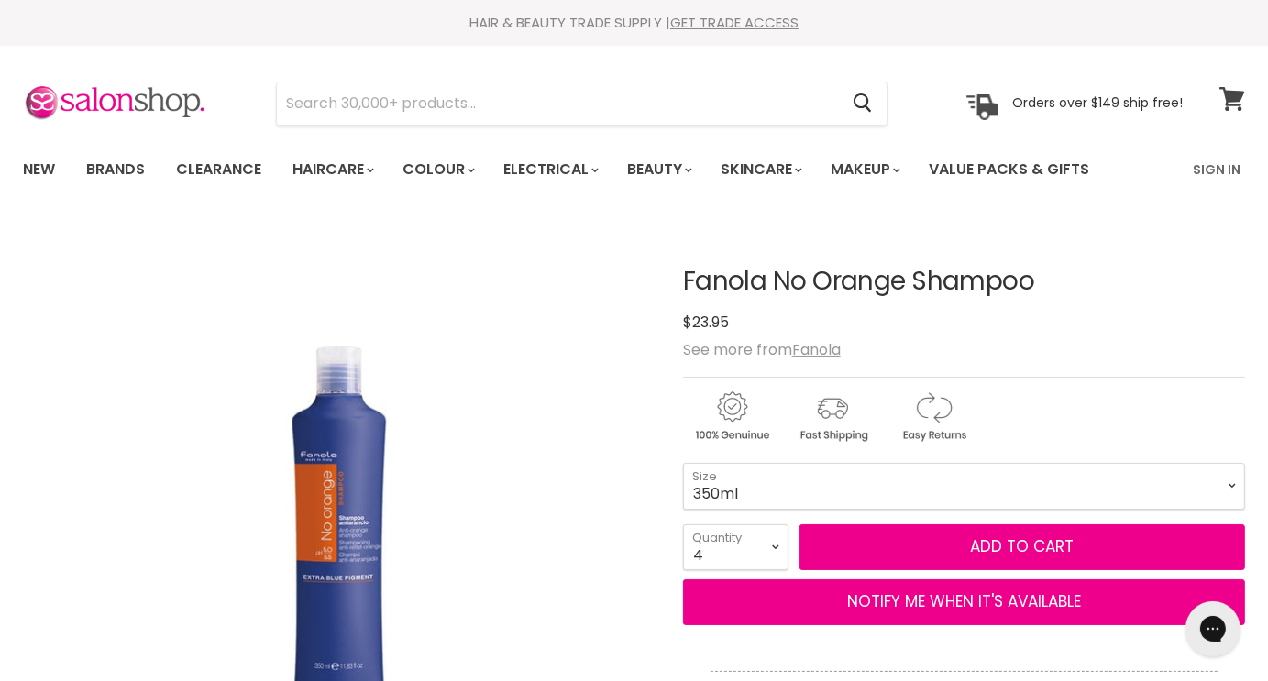
click at [1223, 101] on icon at bounding box center [1233, 99] width 26 height 24
